Goal: Transaction & Acquisition: Purchase product/service

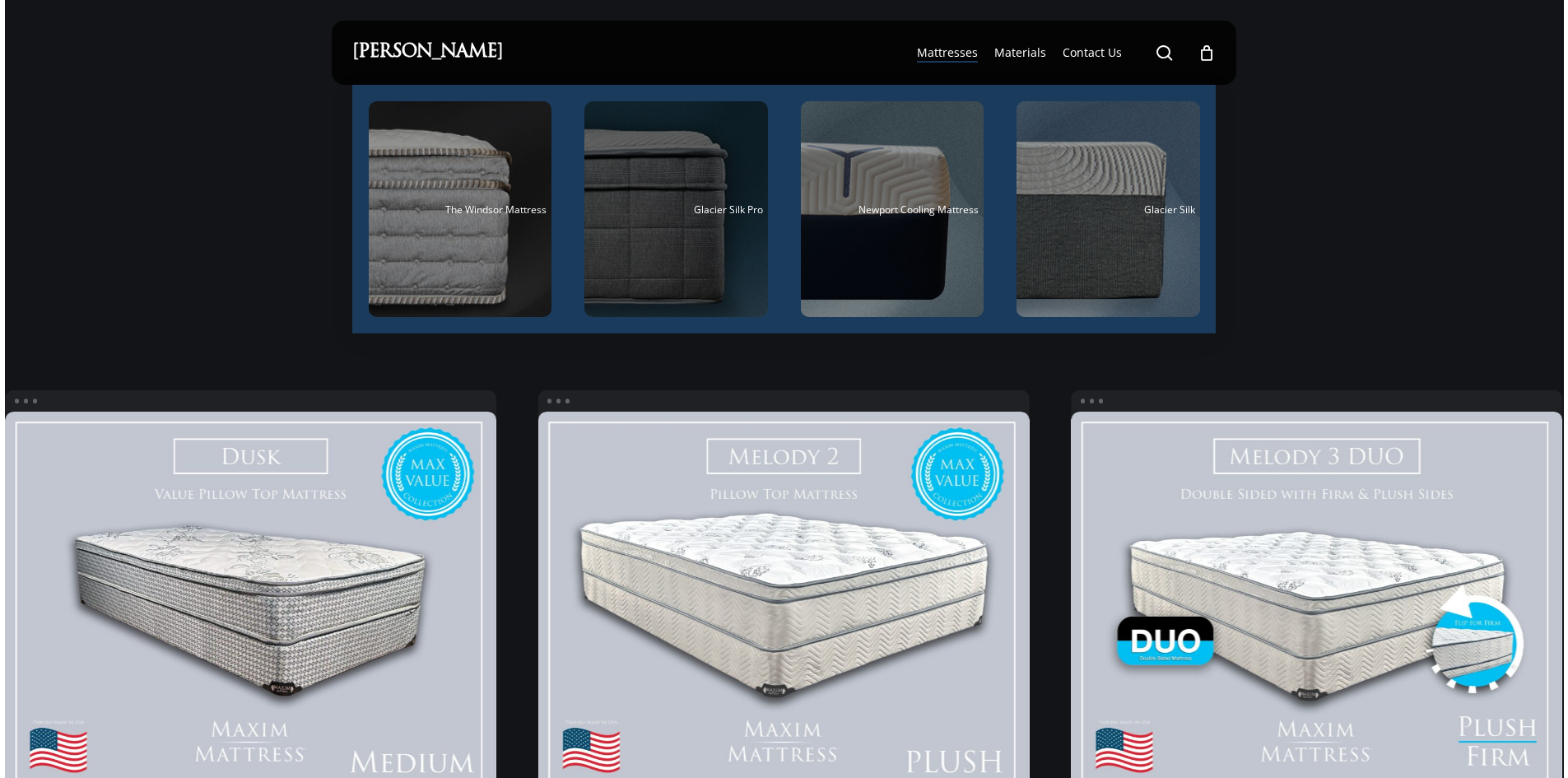
click at [729, 213] on span "Glacier Silk Pro" at bounding box center [728, 209] width 69 height 14
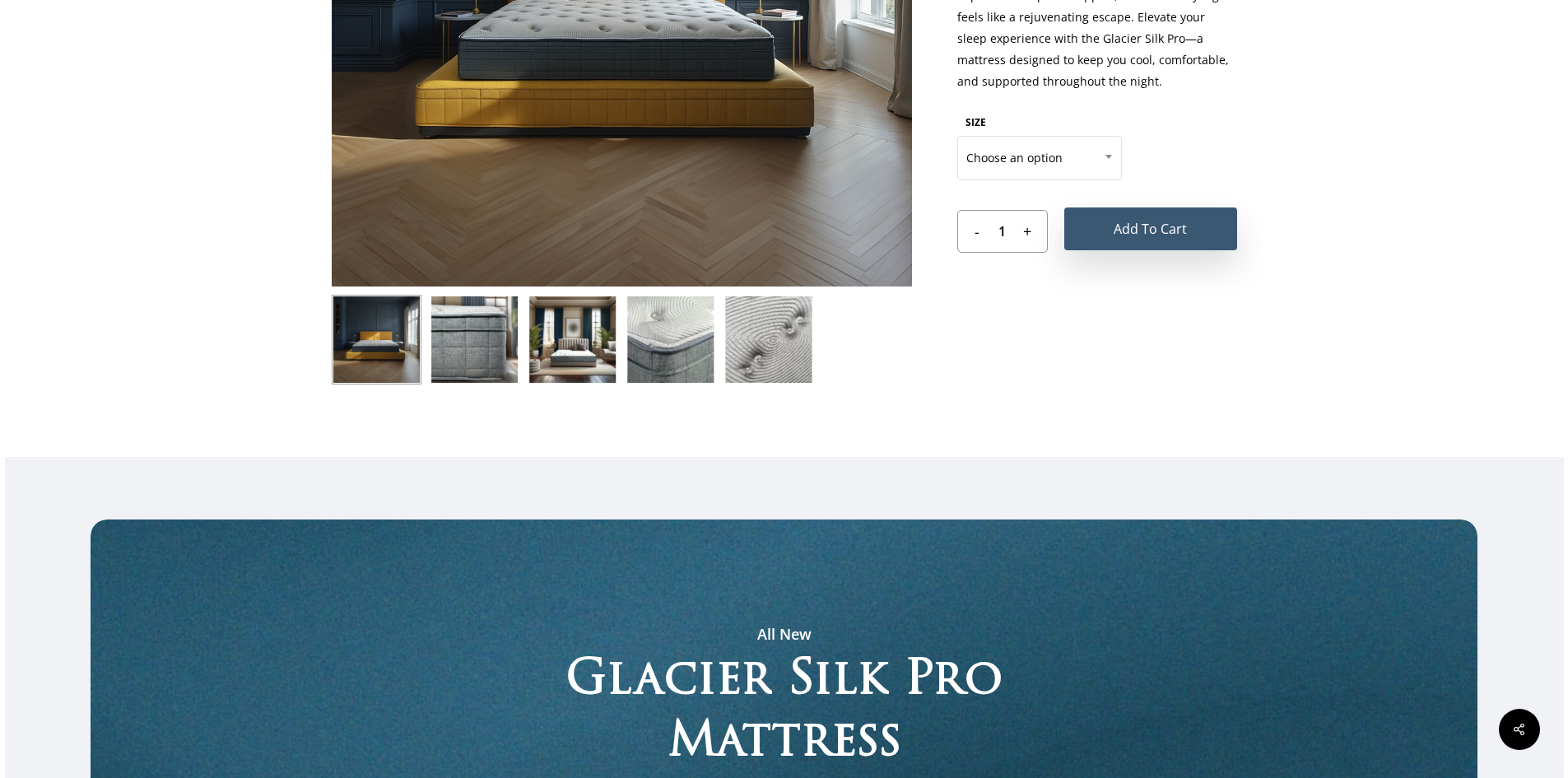
scroll to position [247, 0]
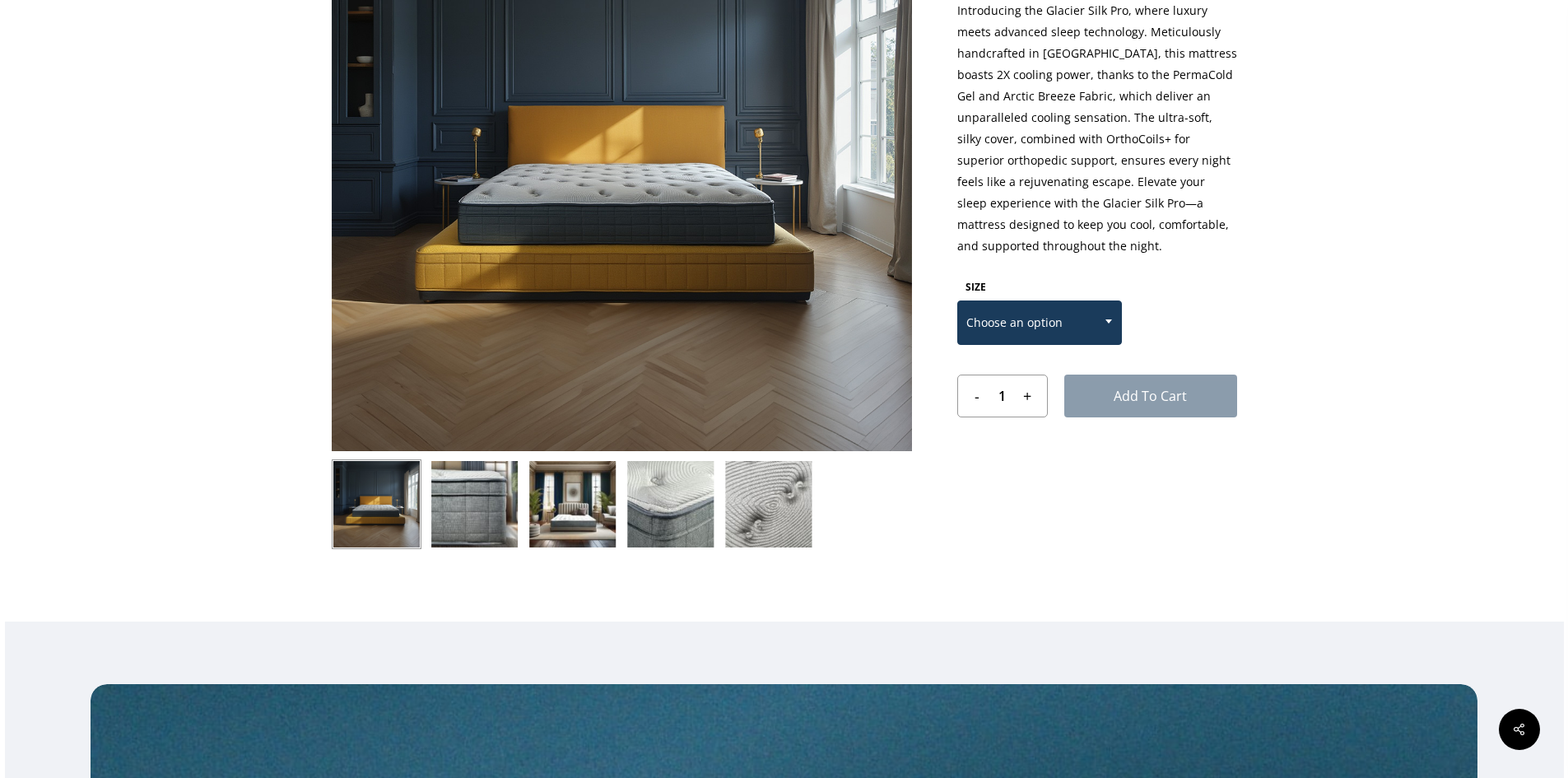
click at [1085, 323] on span "Choose an option" at bounding box center [1040, 322] width 163 height 34
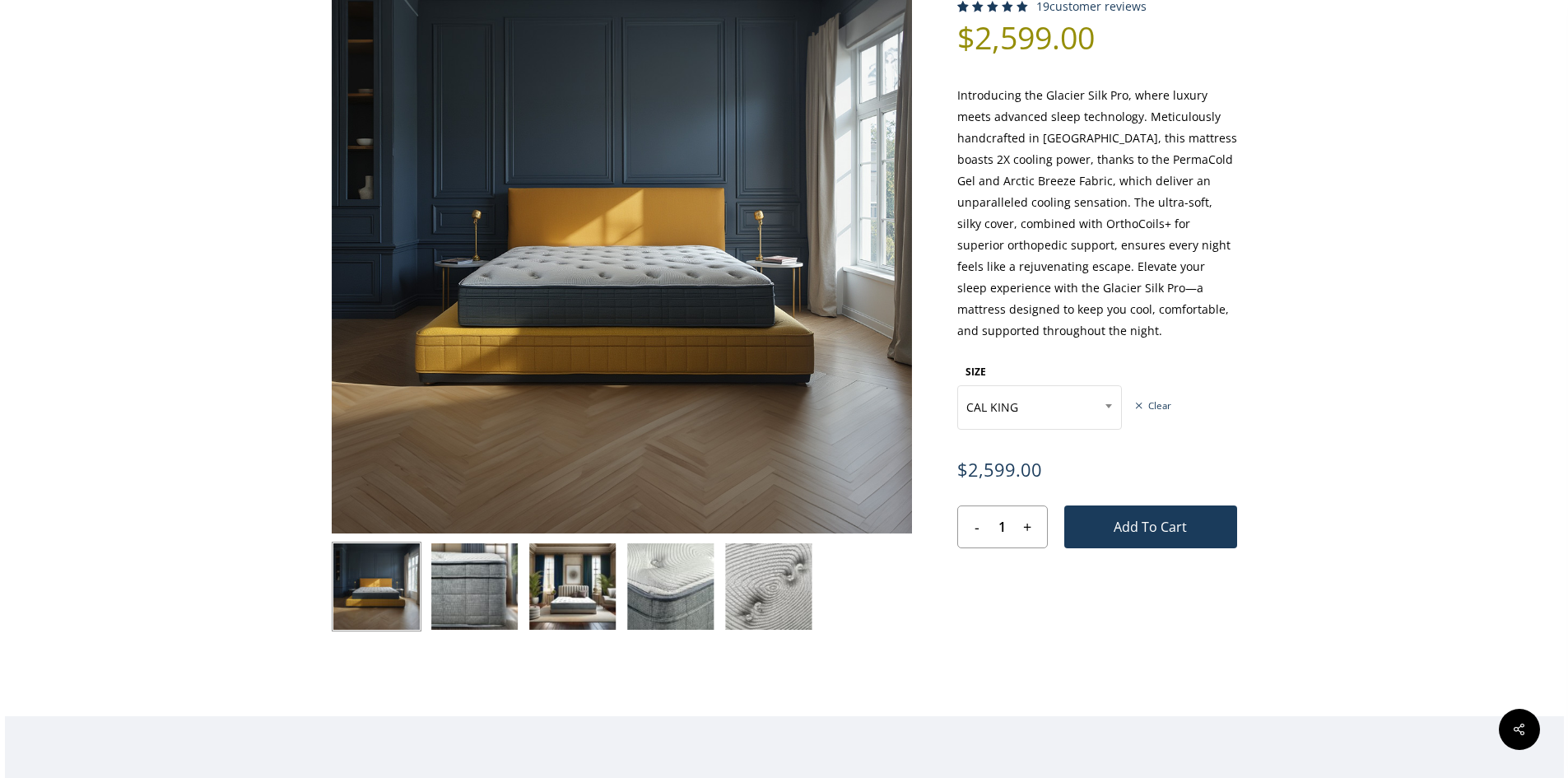
scroll to position [0, 0]
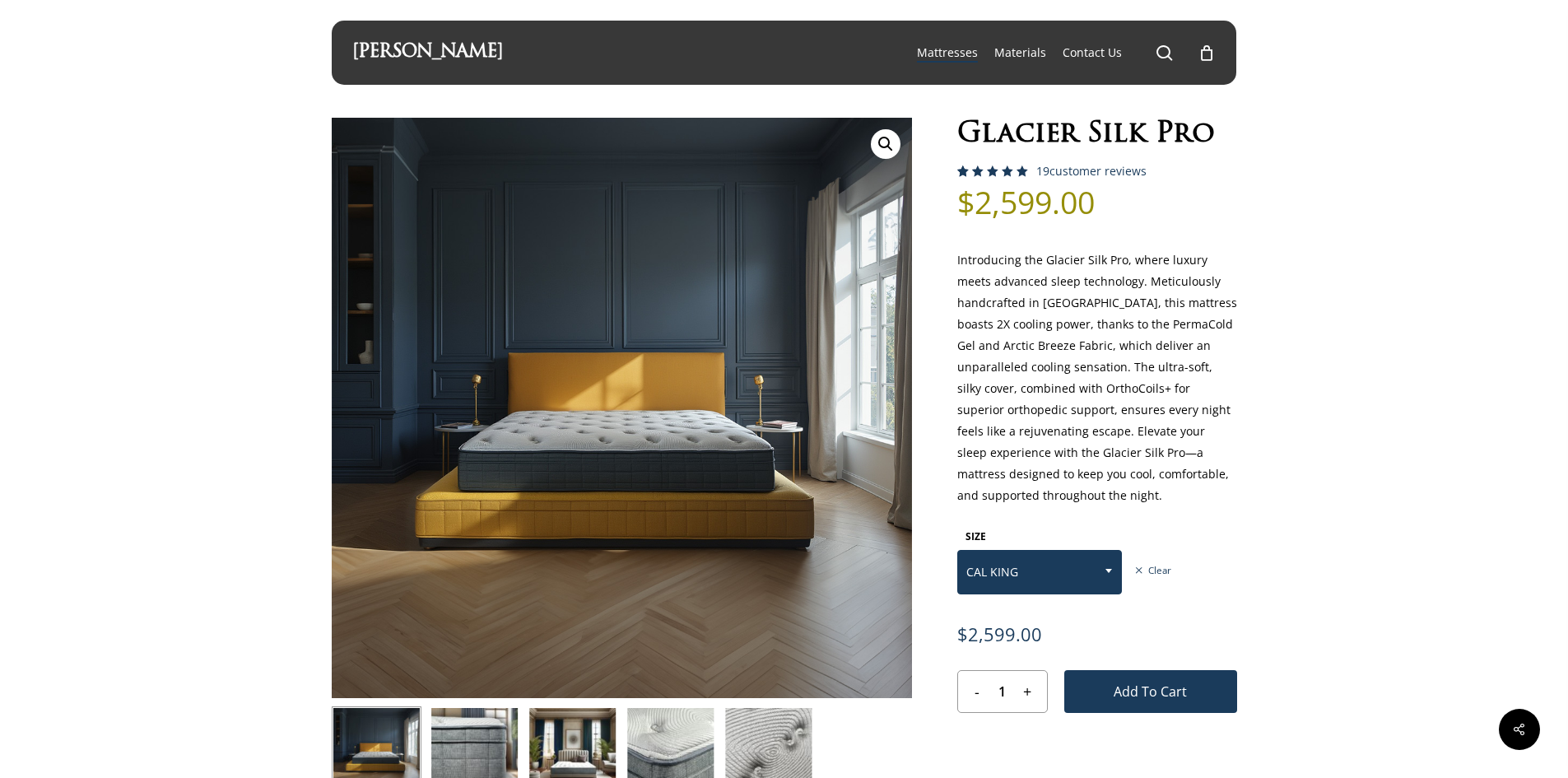
click at [1067, 559] on span "CAL KING" at bounding box center [1040, 572] width 163 height 34
select select "QUEEN"
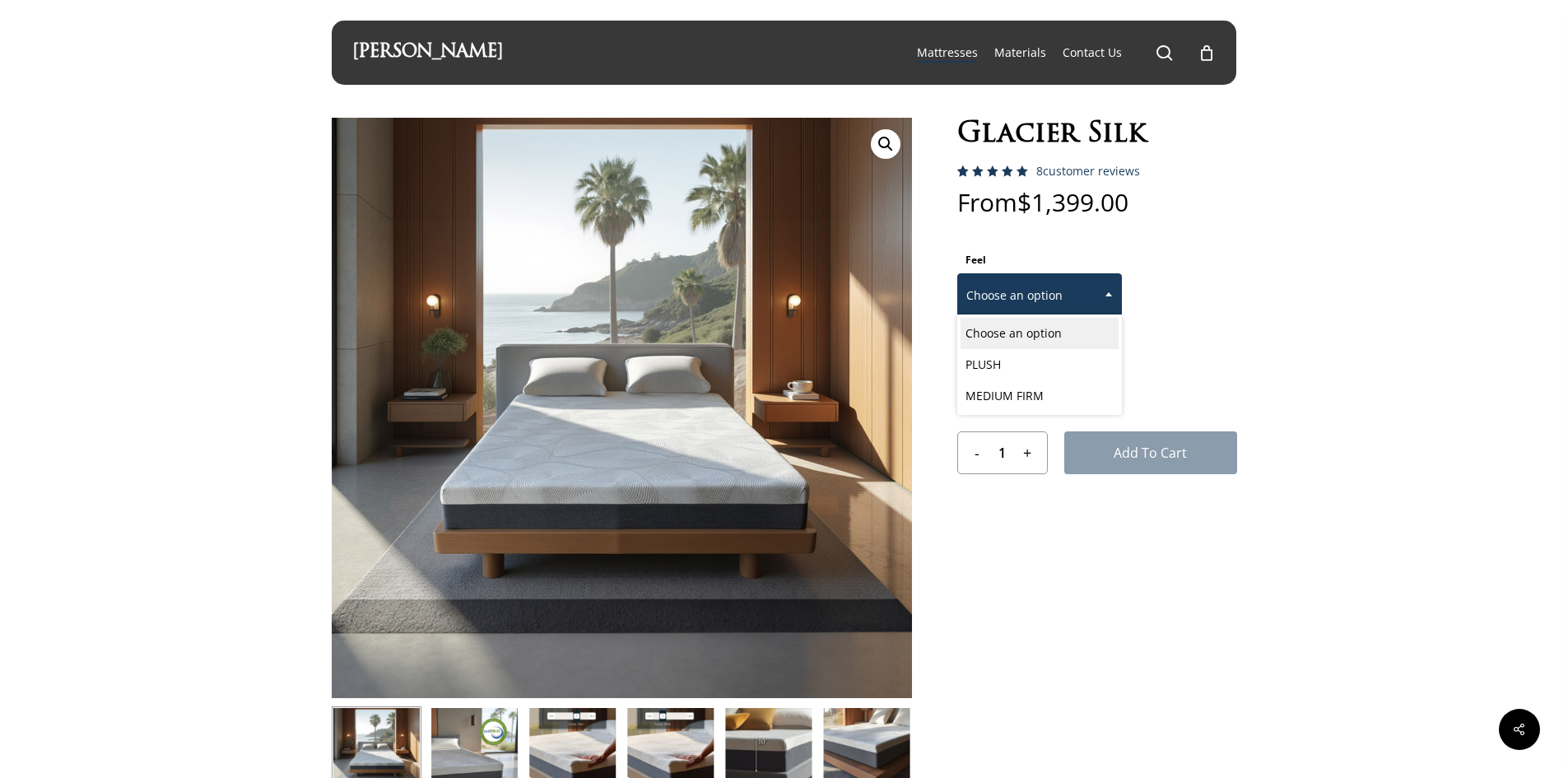
click at [1046, 292] on span "Choose an option" at bounding box center [1040, 295] width 163 height 34
click at [1196, 283] on form "Feel Choose an option PLUSH MEDIUM FIRM Choose an option Size Choose an option …" at bounding box center [1097, 361] width 280 height 227
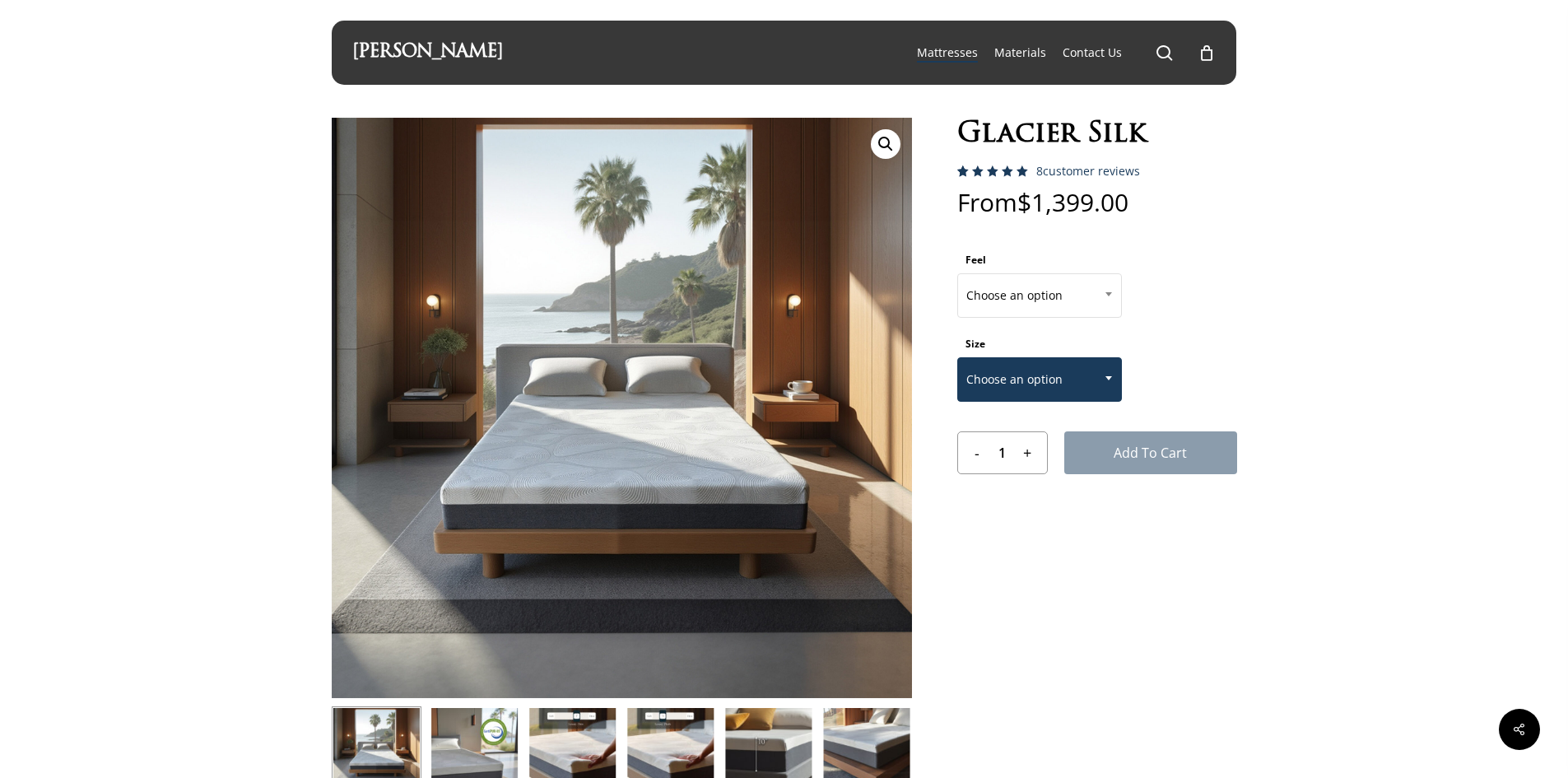
click at [1016, 374] on span "Choose an option" at bounding box center [1040, 379] width 163 height 34
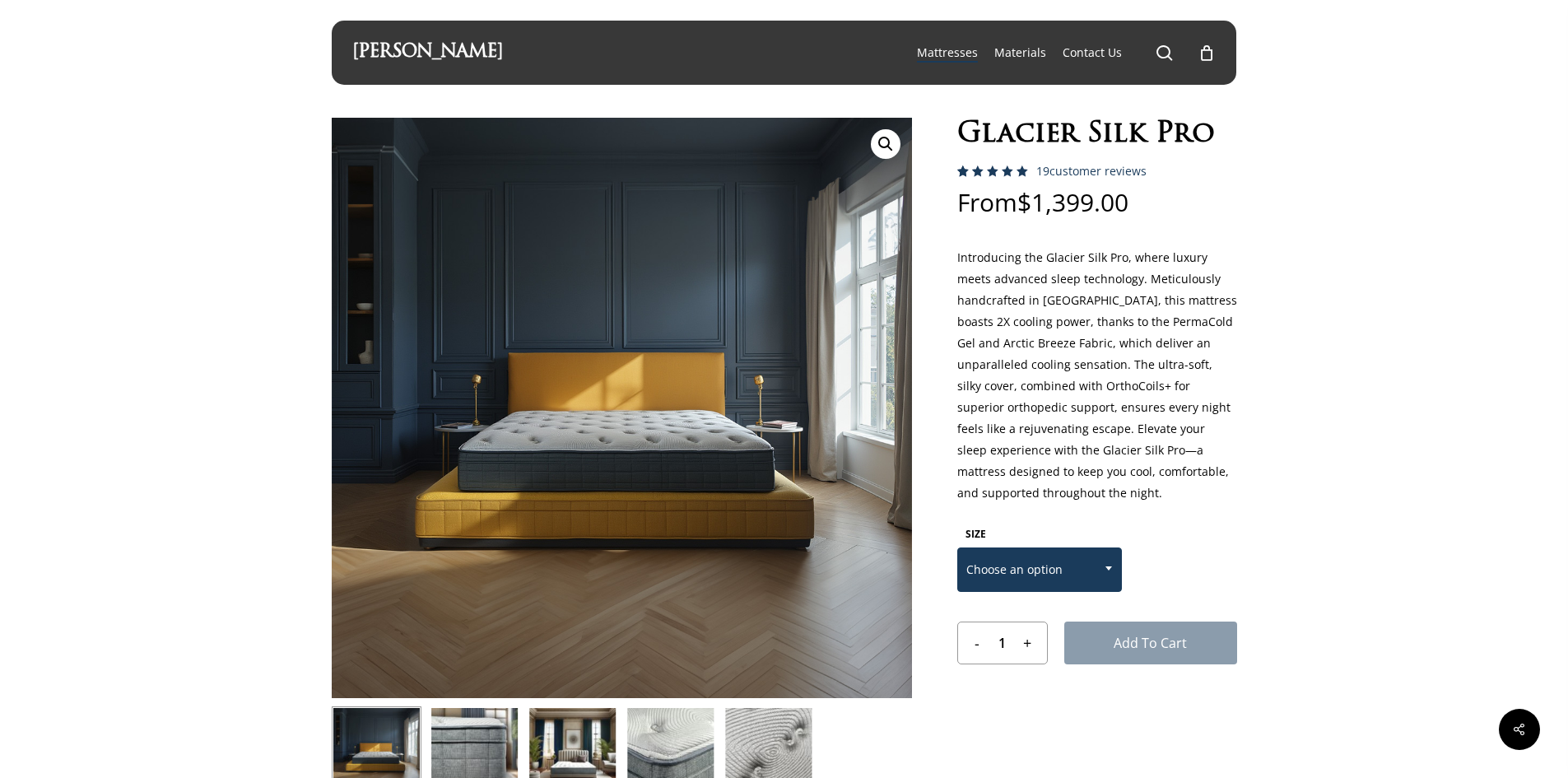
click at [1025, 580] on span "Choose an option" at bounding box center [1040, 569] width 163 height 34
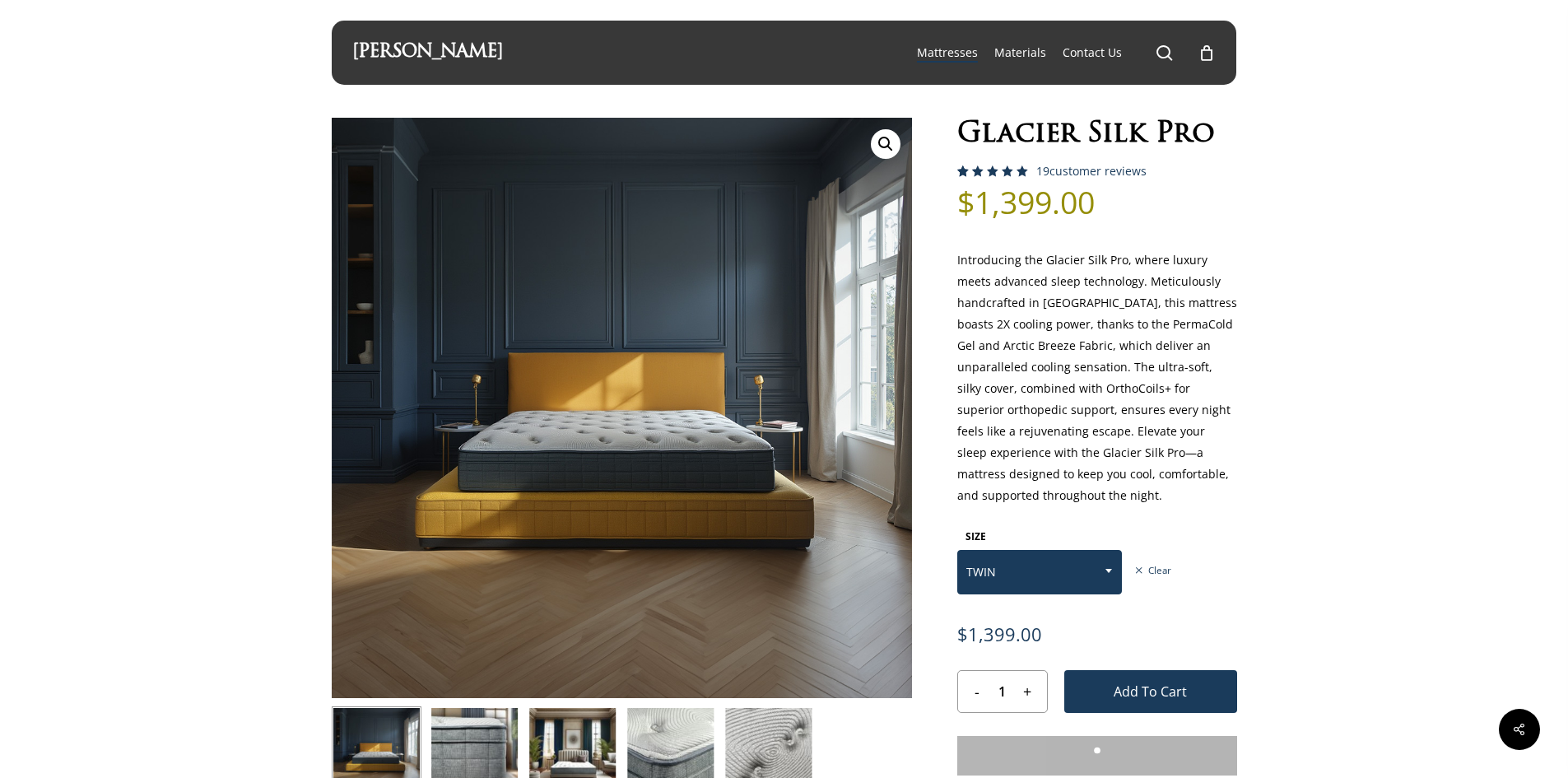
click at [1042, 580] on span "TWIN" at bounding box center [1040, 572] width 163 height 34
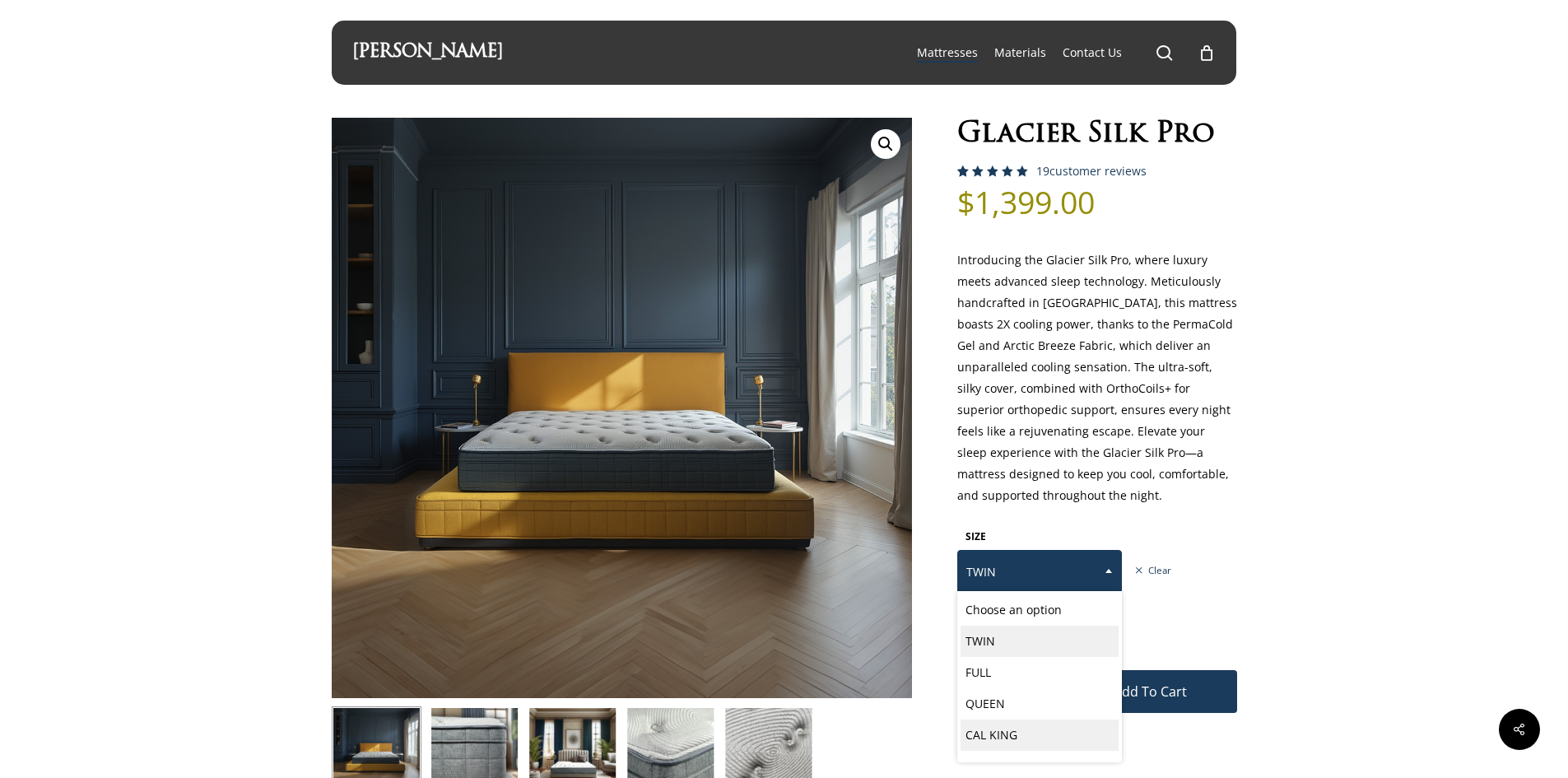
select select "CAL KING"
